Goal: Find specific page/section: Find specific page/section

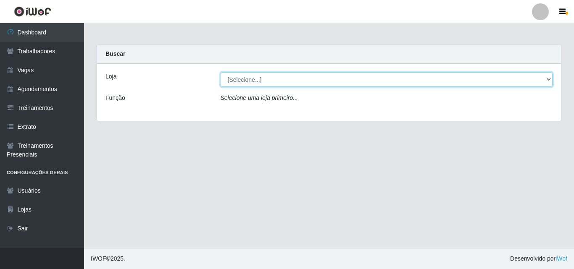
click at [548, 81] on select "[Selecione...] Castelinho Supermercado" at bounding box center [387, 79] width 332 height 15
select select "377"
click at [221, 72] on select "[Selecione...] Castelinho Supermercado" at bounding box center [387, 79] width 332 height 15
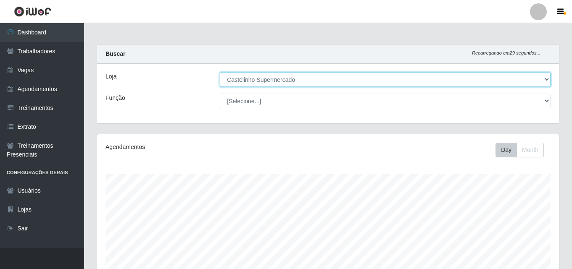
scroll to position [139, 0]
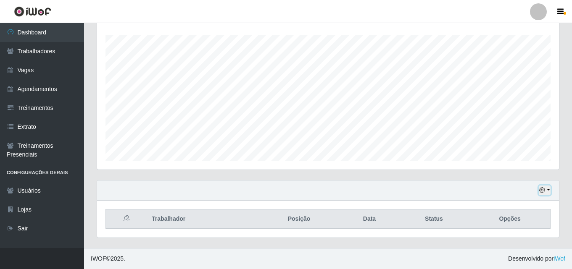
click at [545, 190] on button "button" at bounding box center [545, 191] width 12 height 10
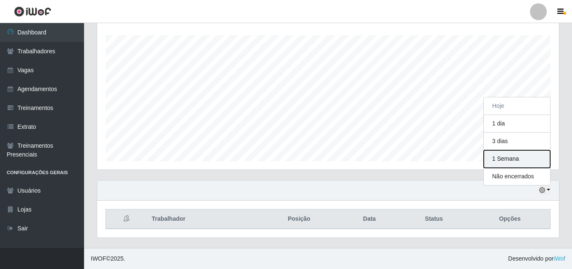
click at [513, 161] on button "1 Semana" at bounding box center [517, 159] width 66 height 18
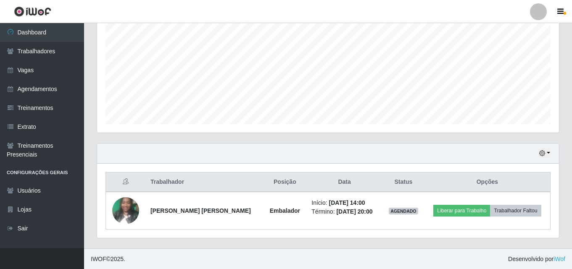
scroll to position [176, 0]
click at [549, 151] on button "button" at bounding box center [545, 153] width 12 height 10
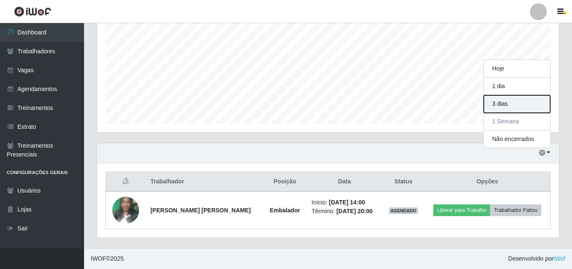
click at [506, 103] on button "3 dias" at bounding box center [517, 104] width 66 height 18
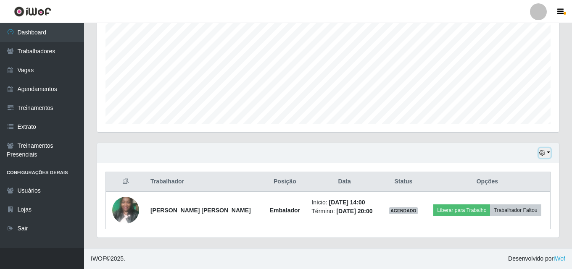
click at [546, 156] on button "button" at bounding box center [545, 153] width 12 height 10
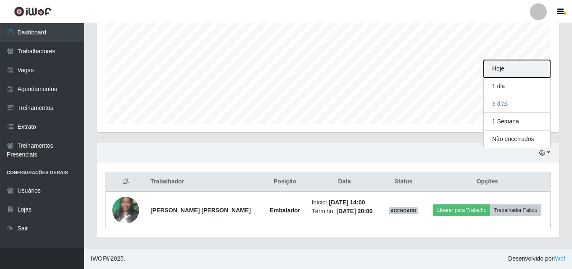
click at [526, 71] on button "Hoje" at bounding box center [517, 69] width 66 height 18
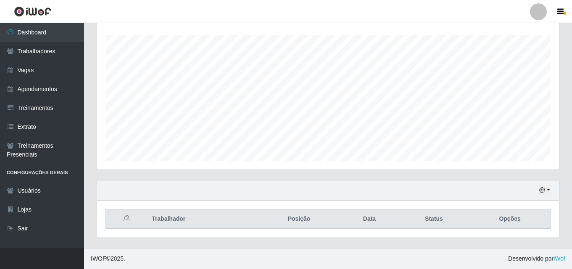
scroll to position [139, 0]
click at [546, 186] on button "button" at bounding box center [545, 191] width 12 height 10
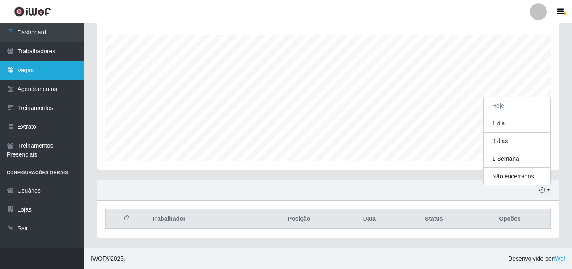
click at [17, 75] on link "Vagas" at bounding box center [42, 70] width 84 height 19
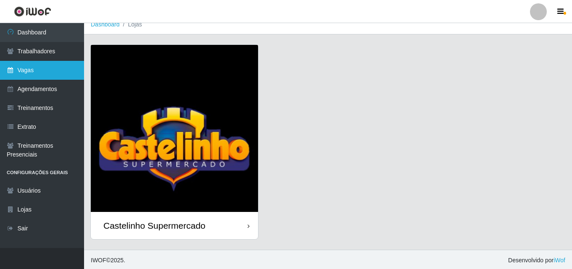
scroll to position [10, 0]
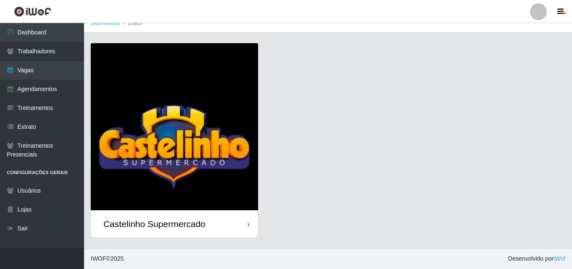
click at [246, 227] on div "Castelinho Supermercado" at bounding box center [174, 224] width 167 height 27
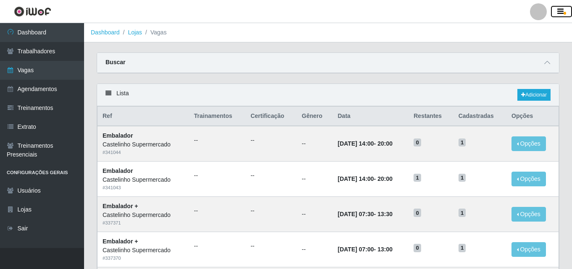
click at [560, 13] on icon "button" at bounding box center [560, 12] width 6 height 8
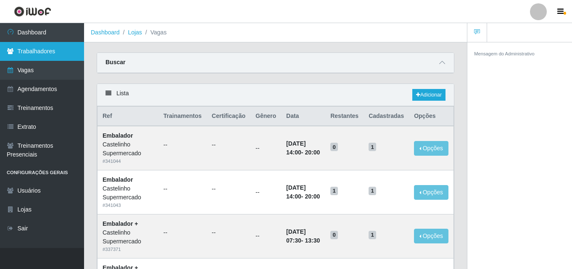
click at [29, 50] on link "Trabalhadores" at bounding box center [42, 51] width 84 height 19
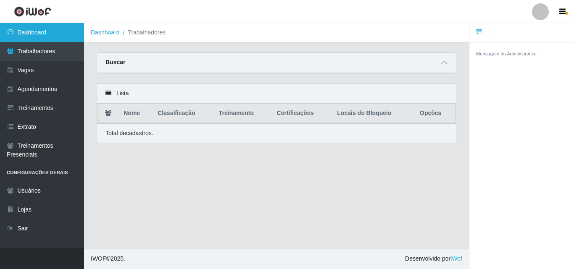
click at [43, 33] on link "Dashboard" at bounding box center [42, 32] width 84 height 19
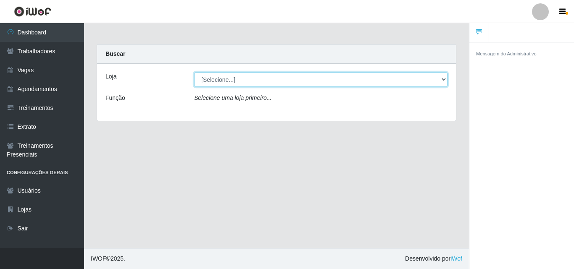
click at [440, 77] on select "[Selecione...] Castelinho Supermercado" at bounding box center [320, 79] width 253 height 15
select select "377"
click at [194, 72] on select "[Selecione...] Castelinho Supermercado" at bounding box center [320, 79] width 253 height 15
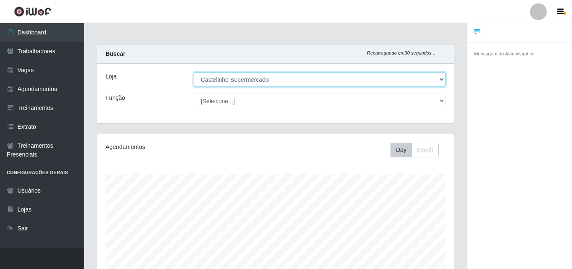
scroll to position [174, 357]
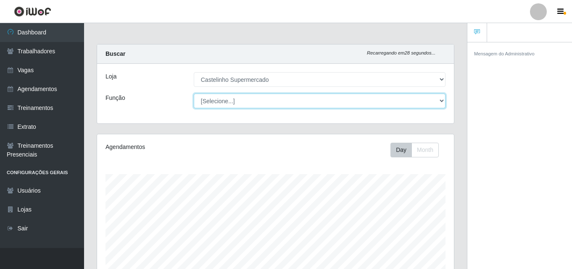
click at [444, 98] on select "[Selecione...] ASG ASG + ASG ++ Balconista de Açougue Balconista de Açougue + B…" at bounding box center [320, 101] width 252 height 15
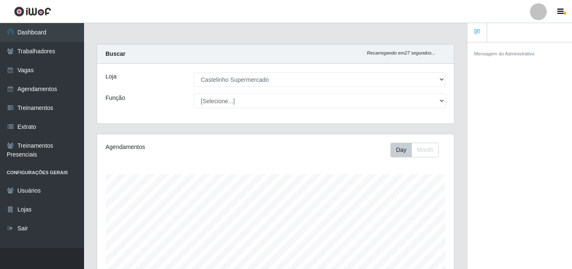
click at [481, 99] on div "Mensagem do Administrativo" at bounding box center [519, 157] width 105 height 230
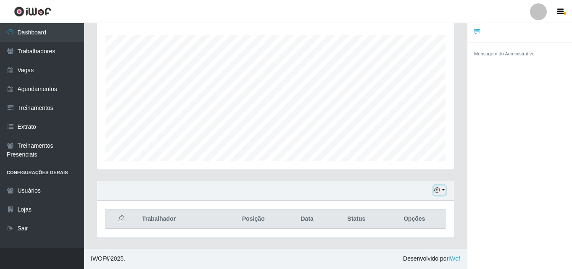
click at [440, 187] on button "button" at bounding box center [440, 191] width 12 height 10
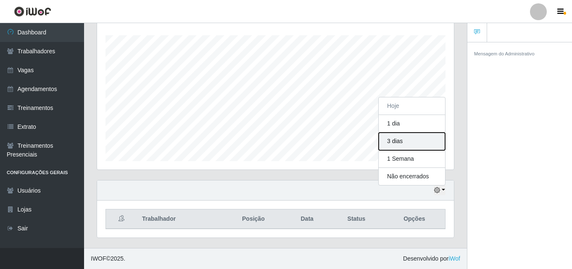
click at [424, 138] on button "3 dias" at bounding box center [412, 142] width 66 height 18
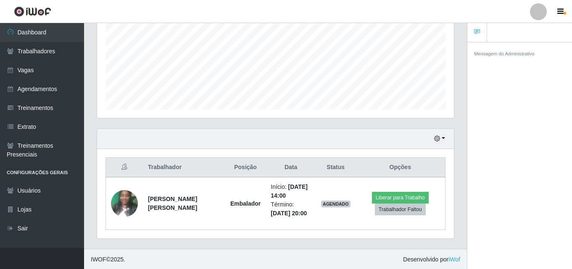
scroll to position [192, 0]
click at [443, 136] on button "button" at bounding box center [440, 138] width 12 height 10
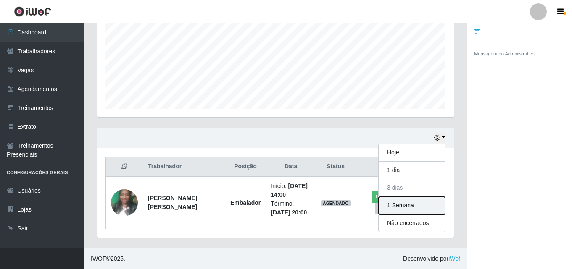
click at [413, 206] on button "1 Semana" at bounding box center [412, 206] width 66 height 18
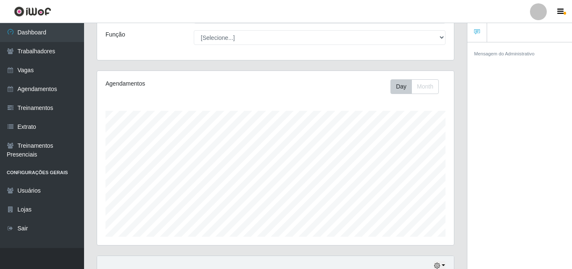
scroll to position [0, 0]
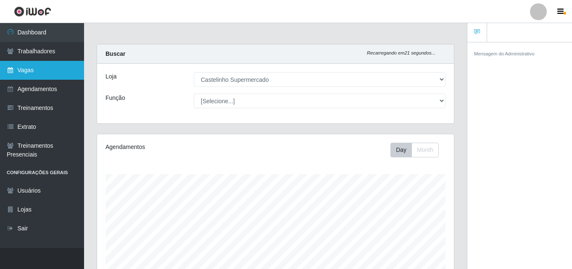
click at [25, 69] on link "Vagas" at bounding box center [42, 70] width 84 height 19
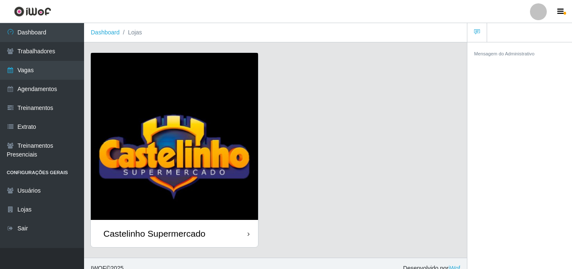
click at [142, 238] on div "Castelinho Supermercado" at bounding box center [154, 234] width 102 height 11
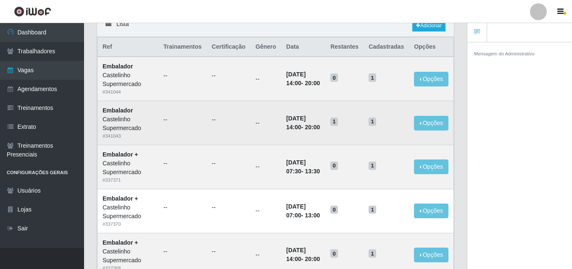
scroll to position [84, 0]
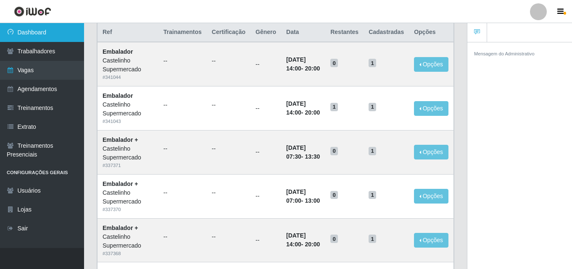
click at [32, 30] on link "Dashboard" at bounding box center [42, 32] width 84 height 19
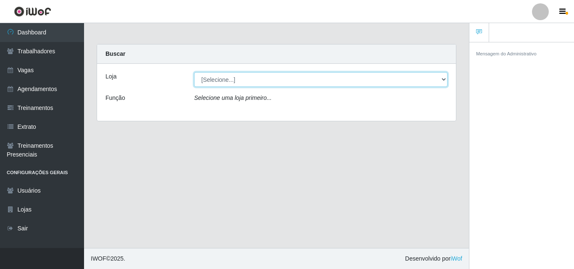
click at [437, 82] on select "[Selecione...] Castelinho Supermercado" at bounding box center [320, 79] width 253 height 15
select select "377"
click at [194, 72] on select "[Selecione...] Castelinho Supermercado" at bounding box center [320, 79] width 253 height 15
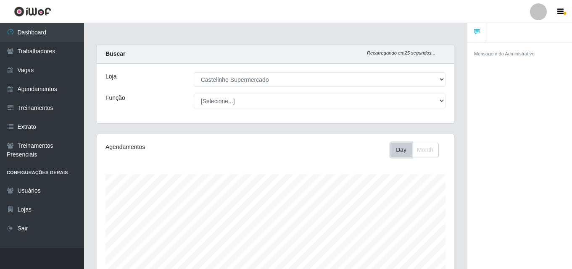
click at [400, 147] on button "Day" at bounding box center [400, 150] width 21 height 15
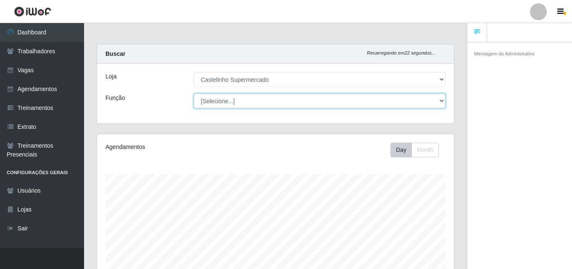
click at [439, 98] on select "[Selecione...] ASG ASG + ASG ++ Balconista de Açougue Balconista de Açougue + B…" at bounding box center [320, 101] width 252 height 15
select select "1"
click at [194, 94] on select "[Selecione...] ASG ASG + ASG ++ Balconista de Açougue Balconista de Açougue + B…" at bounding box center [320, 101] width 252 height 15
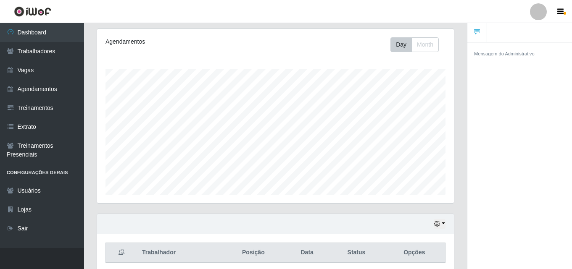
scroll to position [55, 0]
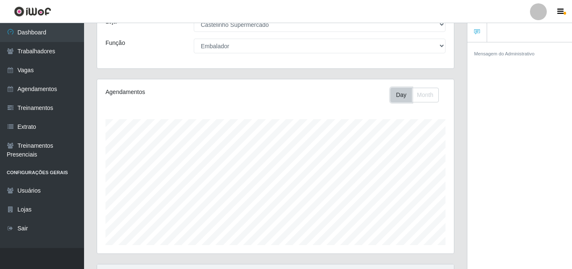
click at [403, 97] on button "Day" at bounding box center [400, 95] width 21 height 15
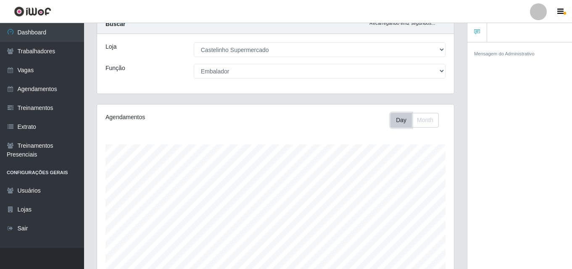
scroll to position [13, 0]
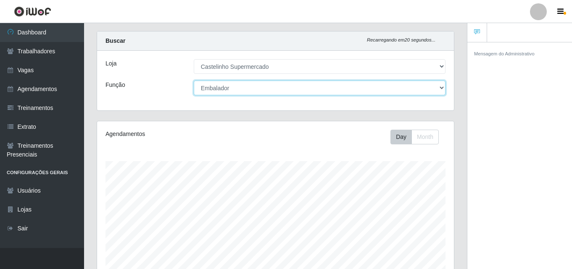
click at [441, 88] on select "[Selecione...] ASG ASG + ASG ++ Balconista de Açougue Balconista de Açougue + B…" at bounding box center [320, 88] width 252 height 15
click at [194, 81] on select "[Selecione...] ASG ASG + ASG ++ Balconista de Açougue Balconista de Açougue + B…" at bounding box center [320, 88] width 252 height 15
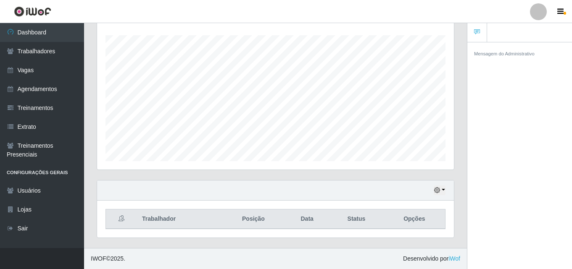
scroll to position [0, 0]
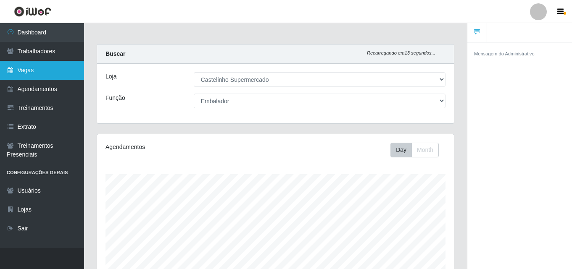
click at [22, 69] on link "Vagas" at bounding box center [42, 70] width 84 height 19
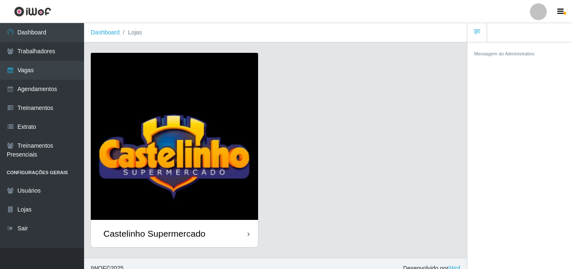
click at [126, 236] on div "Castelinho Supermercado" at bounding box center [154, 234] width 102 height 11
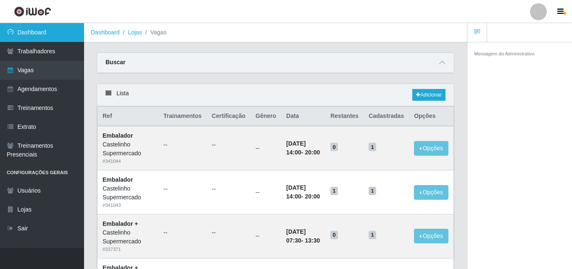
click at [26, 32] on link "Dashboard" at bounding box center [42, 32] width 84 height 19
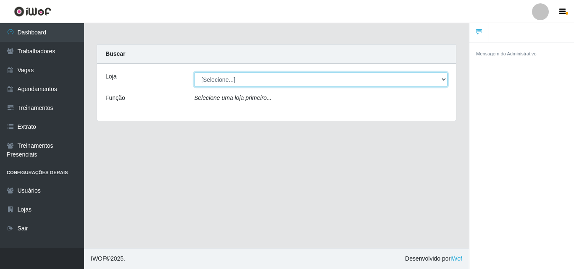
click at [442, 80] on select "[Selecione...] Castelinho Supermercado" at bounding box center [320, 79] width 253 height 15
select select "377"
click at [194, 72] on select "[Selecione...] Castelinho Supermercado" at bounding box center [320, 79] width 253 height 15
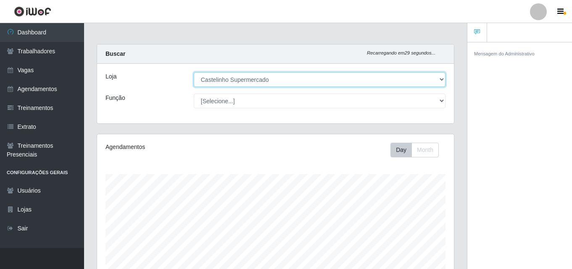
scroll to position [174, 357]
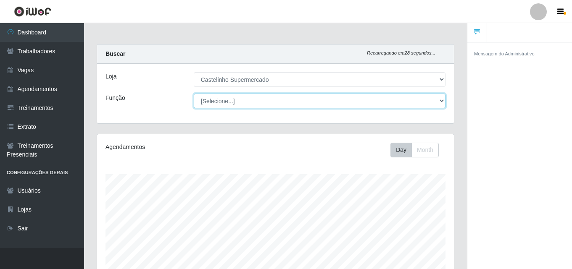
click at [432, 101] on select "[Selecione...] ASG ASG + ASG ++ Balconista de Açougue Balconista de Açougue + B…" at bounding box center [320, 101] width 252 height 15
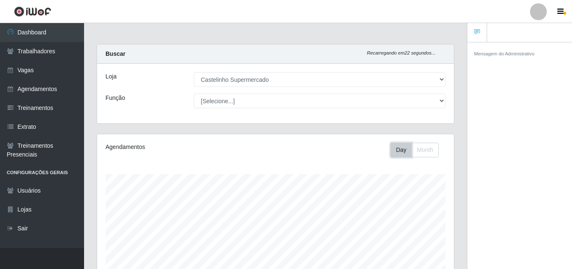
click at [399, 151] on button "Day" at bounding box center [400, 150] width 21 height 15
click at [402, 151] on button "Day" at bounding box center [400, 150] width 21 height 15
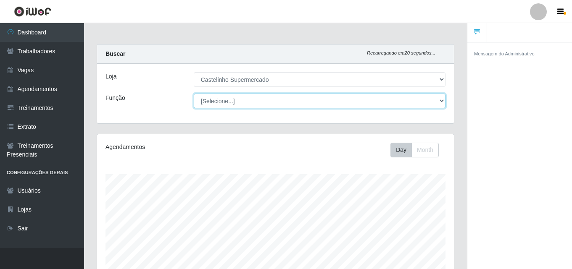
click at [439, 99] on select "[Selecione...] ASG ASG + ASG ++ Balconista de Açougue Balconista de Açougue + B…" at bounding box center [320, 101] width 252 height 15
select select "1"
click at [194, 94] on select "[Selecione...] ASG ASG + ASG ++ Balconista de Açougue Balconista de Açougue + B…" at bounding box center [320, 101] width 252 height 15
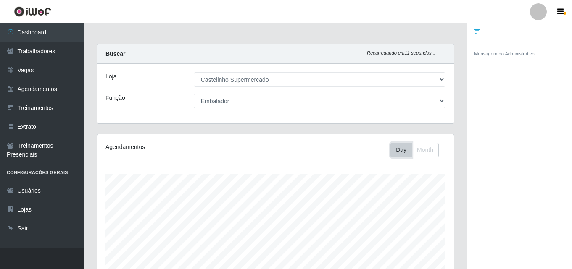
click at [405, 149] on button "Day" at bounding box center [400, 150] width 21 height 15
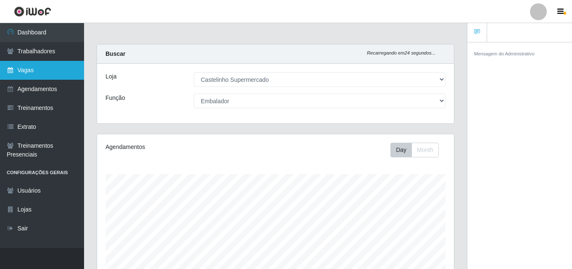
click at [26, 70] on link "Vagas" at bounding box center [42, 70] width 84 height 19
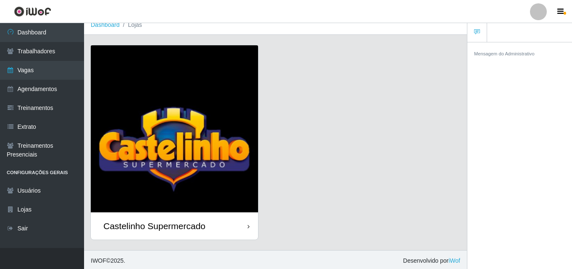
scroll to position [10, 0]
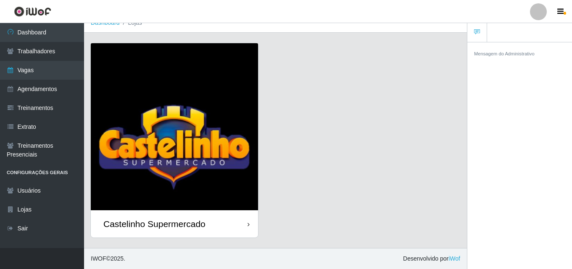
click at [171, 223] on div "Castelinho Supermercado" at bounding box center [154, 224] width 102 height 11
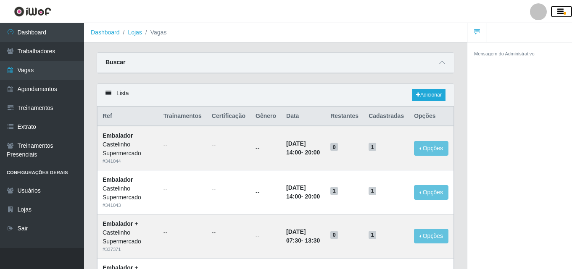
click at [558, 9] on icon "button" at bounding box center [560, 12] width 6 height 8
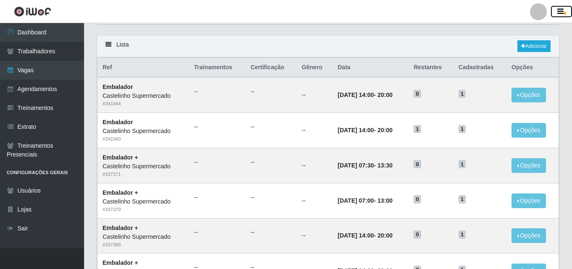
scroll to position [42, 0]
